Goal: Task Accomplishment & Management: Manage account settings

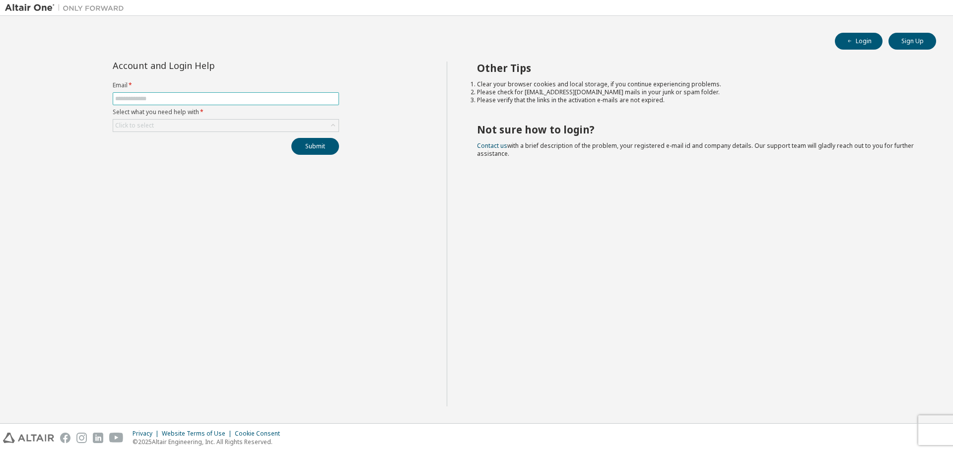
click at [181, 97] on input "text" at bounding box center [225, 99] width 221 height 8
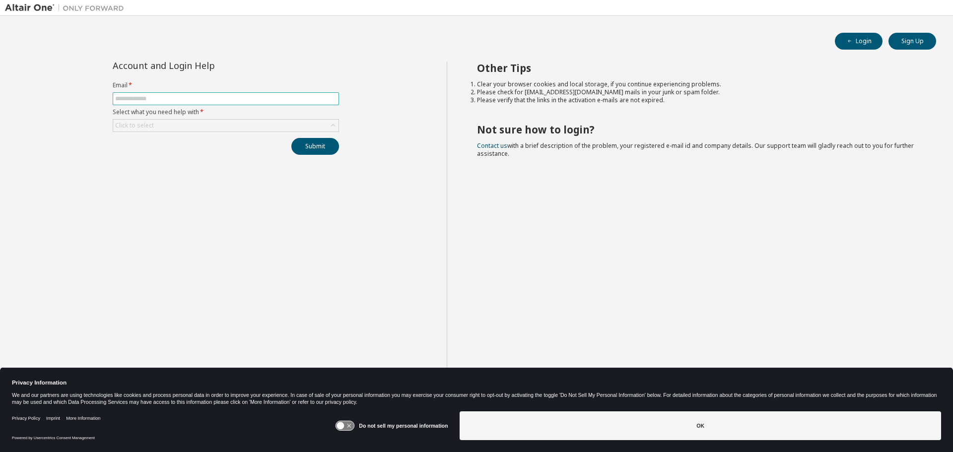
click at [154, 98] on input "text" at bounding box center [225, 99] width 221 height 8
type input "*"
type input "**********"
click at [191, 124] on div "Click to select" at bounding box center [225, 126] width 225 height 12
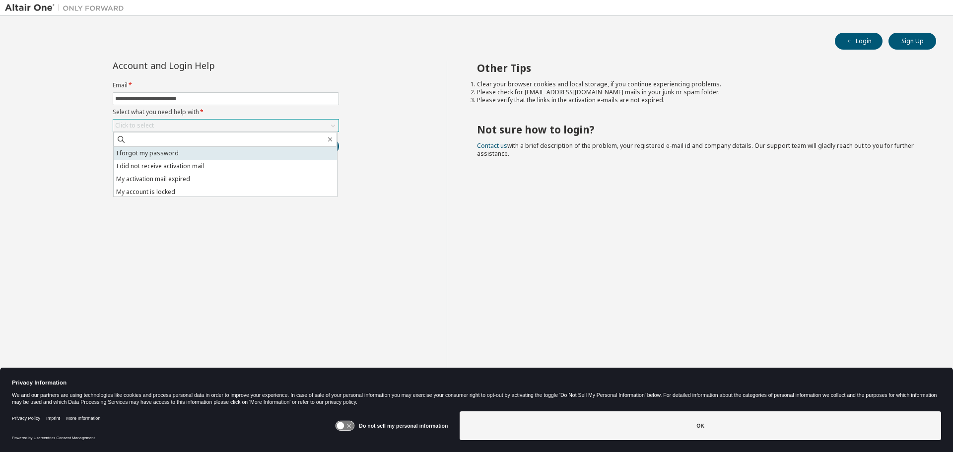
click at [141, 152] on li "I forgot my password" at bounding box center [225, 153] width 223 height 13
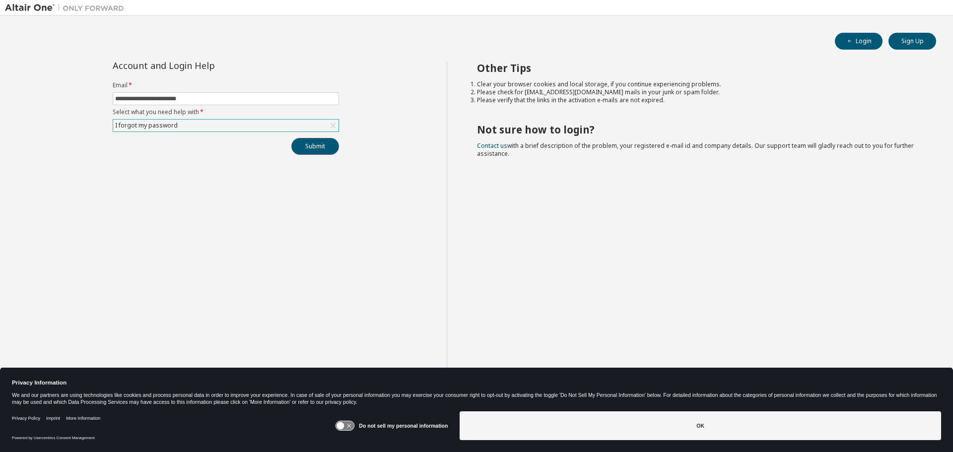
click at [319, 145] on button "Submit" at bounding box center [315, 146] width 48 height 17
